Goal: Navigation & Orientation: Find specific page/section

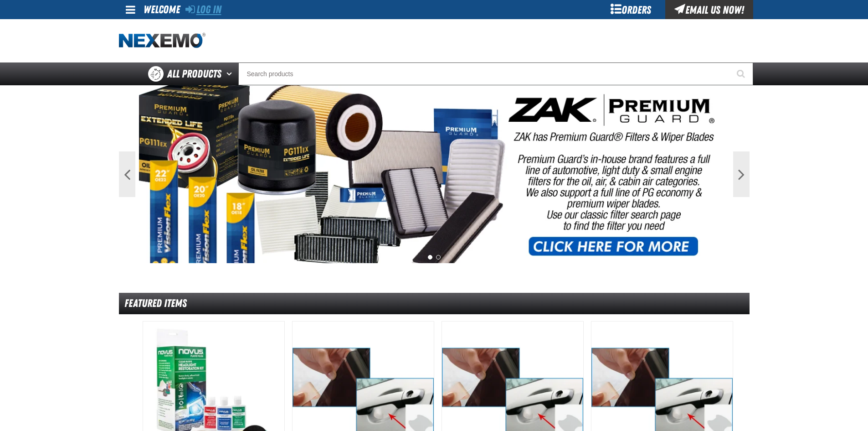
click at [197, 8] on link "Log In" at bounding box center [204, 9] width 36 height 13
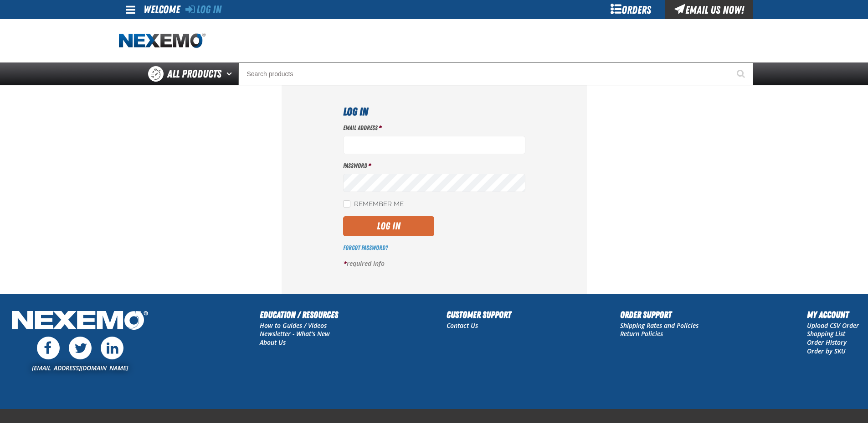
type input "[EMAIL_ADDRESS][DOMAIN_NAME]"
click at [407, 219] on button "Log In" at bounding box center [388, 226] width 91 height 20
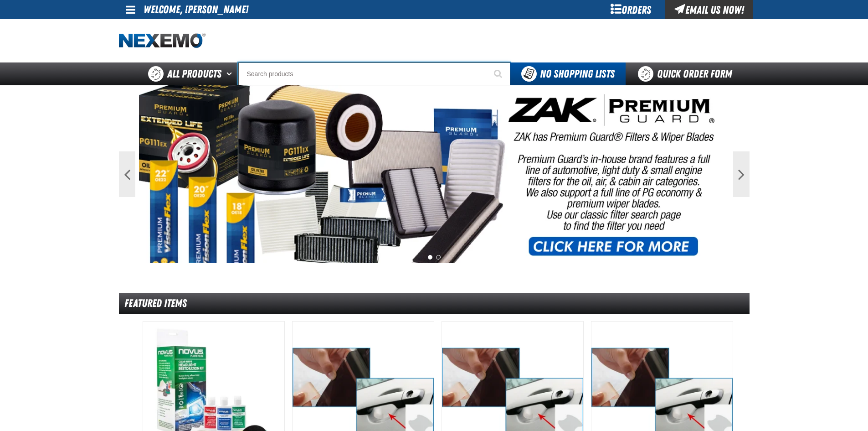
click at [286, 76] on input "Search" at bounding box center [374, 73] width 272 height 23
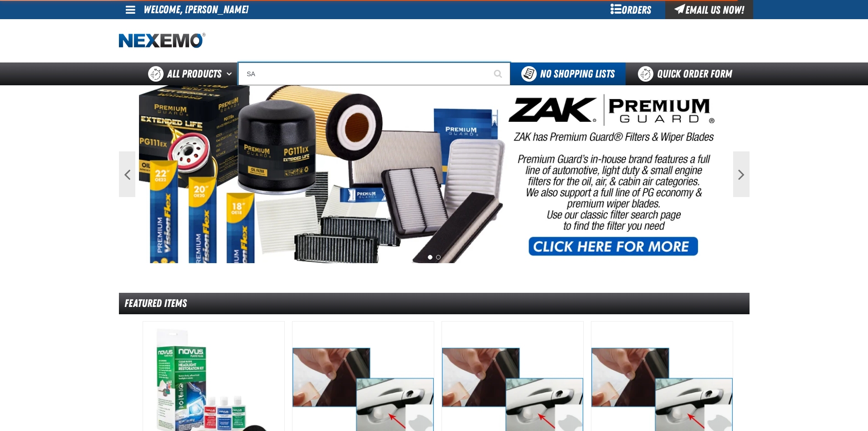
type input "S"
